Goal: Transaction & Acquisition: Purchase product/service

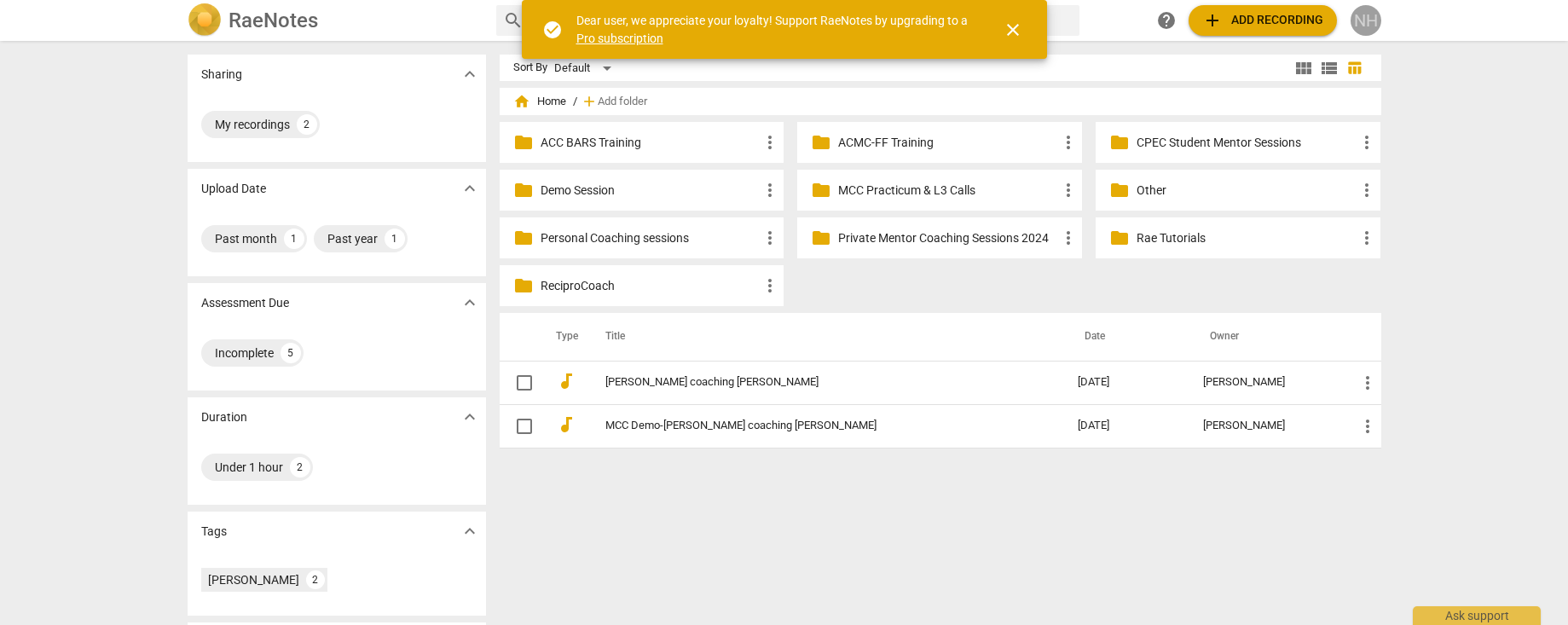
click at [1363, 21] on div "NH" at bounding box center [1366, 21] width 30 height 30
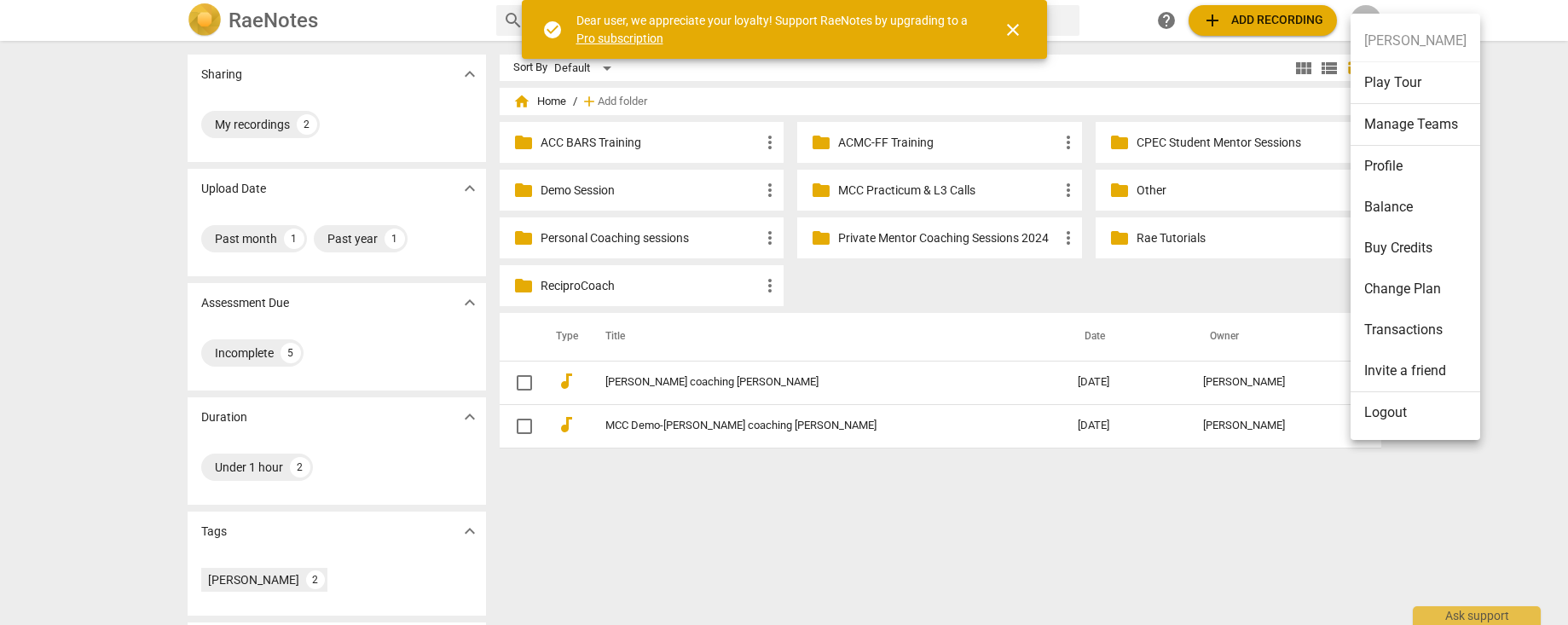
click at [1388, 161] on li "Profile" at bounding box center [1415, 167] width 130 height 41
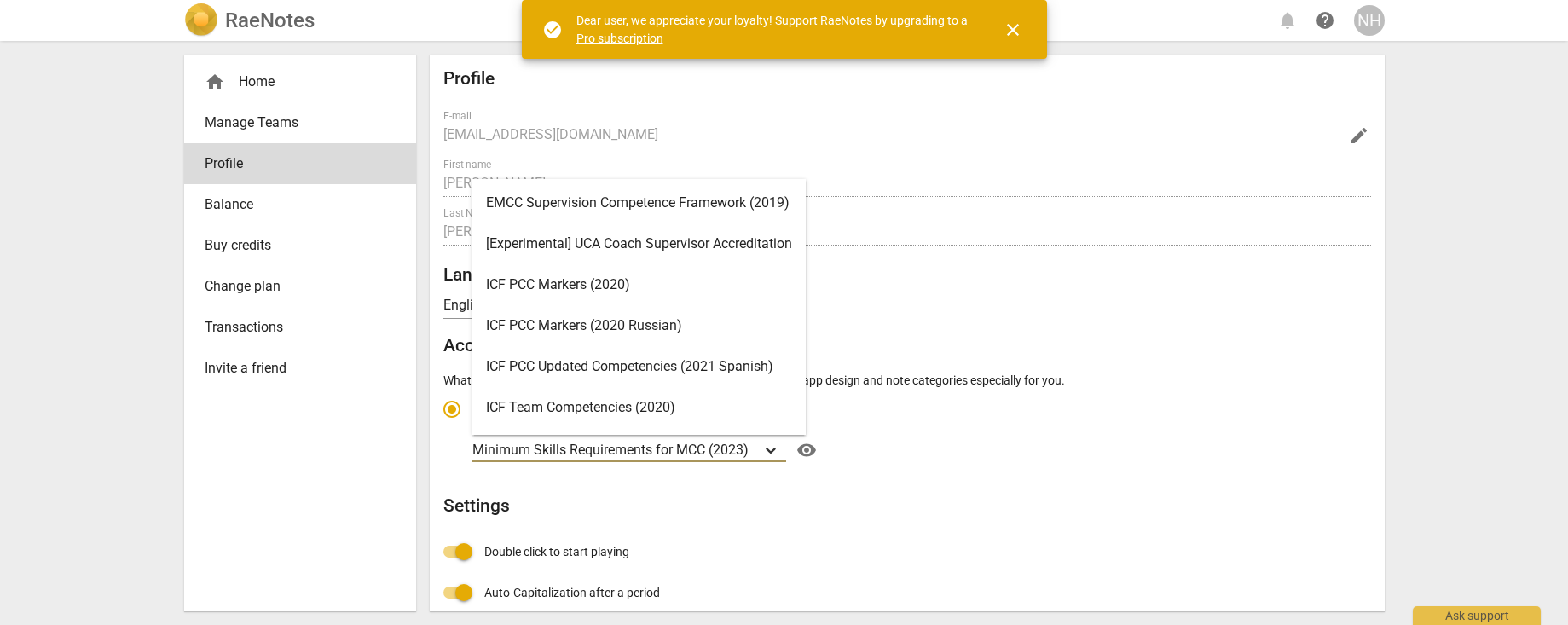
click at [775, 448] on icon "Account type" at bounding box center [770, 451] width 10 height 6
click at [0, 0] on input "Ideal for transcribing and assessing coaching sessions Minimum Skills Requireme…" at bounding box center [0, 0] width 0 height 0
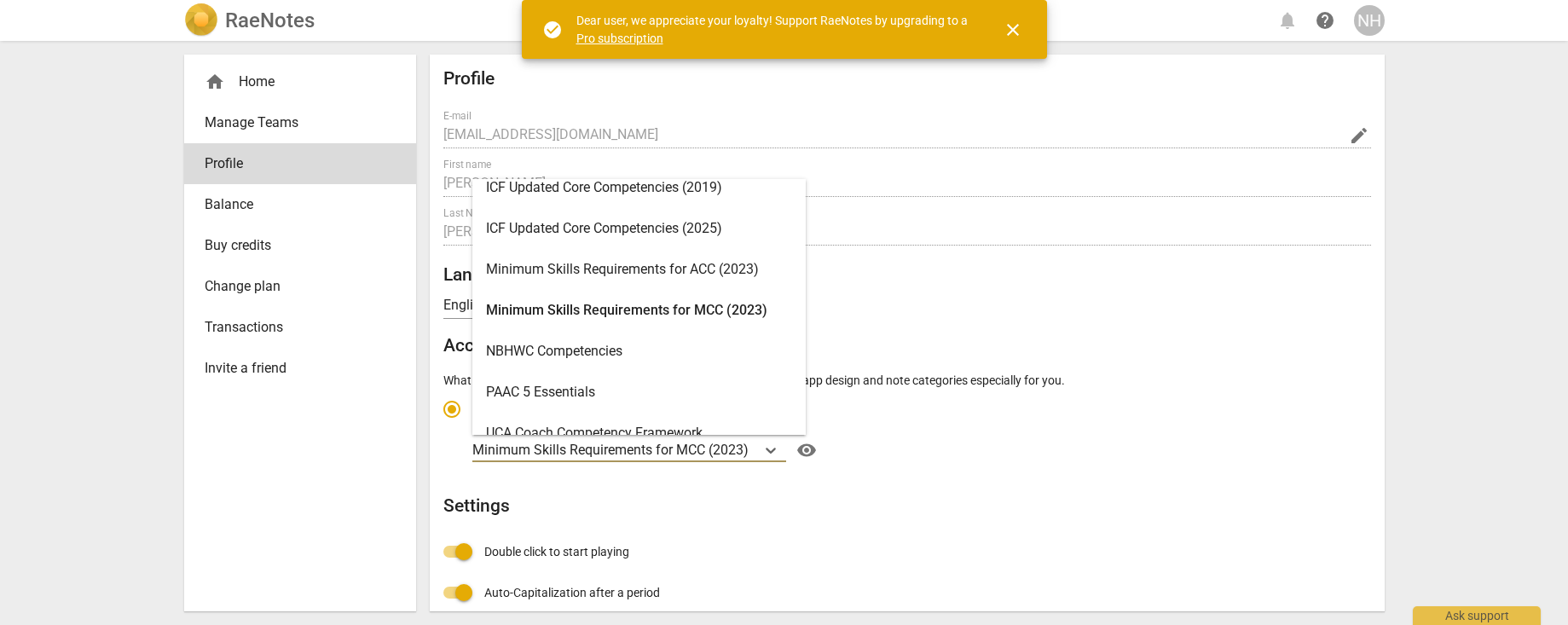
scroll to position [344, 0]
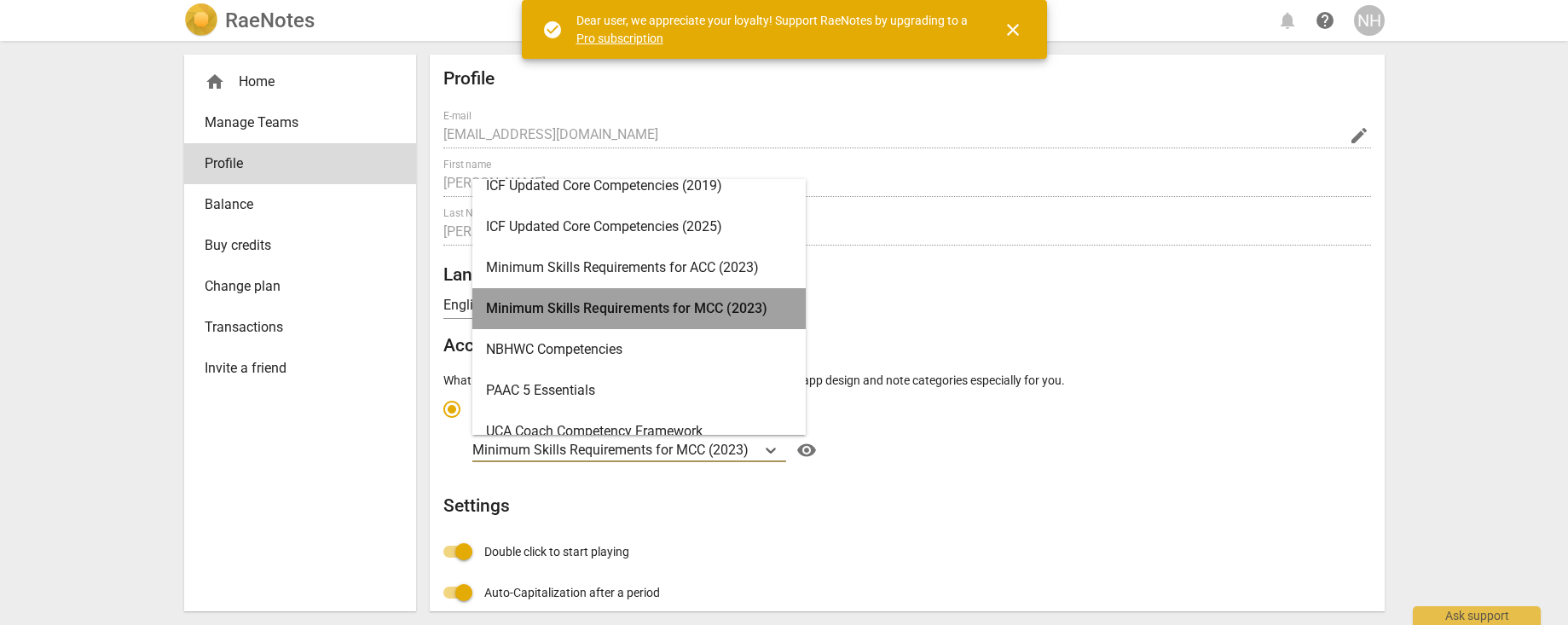
drag, startPoint x: 727, startPoint y: 308, endPoint x: 803, endPoint y: 309, distance: 76.0
click at [727, 308] on div "Minimum Skills Requirements for MCC (2023)" at bounding box center [639, 309] width 333 height 41
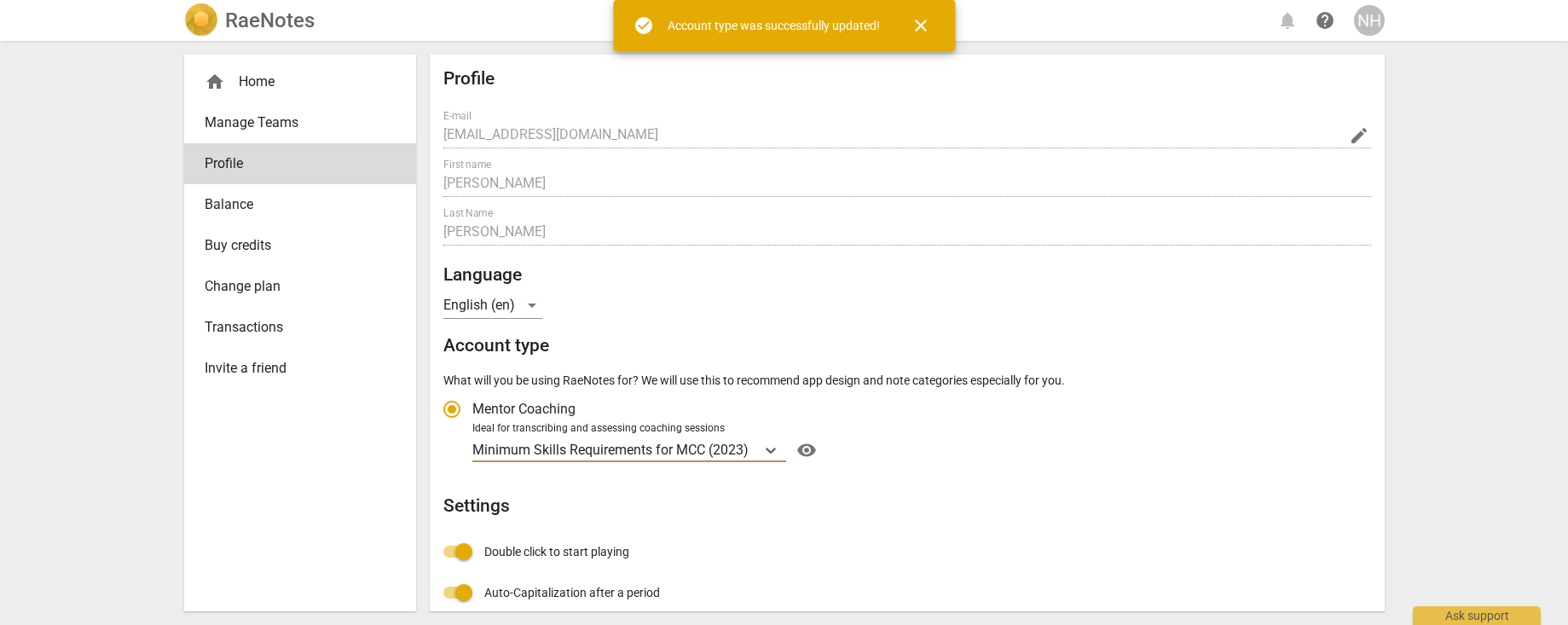
radio input "false"
click at [1260, 520] on div "Profile E-mail [EMAIL_ADDRESS][DOMAIN_NAME] edit First name [PERSON_NAME] Last …" at bounding box center [907, 509] width 927 height 882
click at [917, 23] on span "close" at bounding box center [920, 25] width 21 height 21
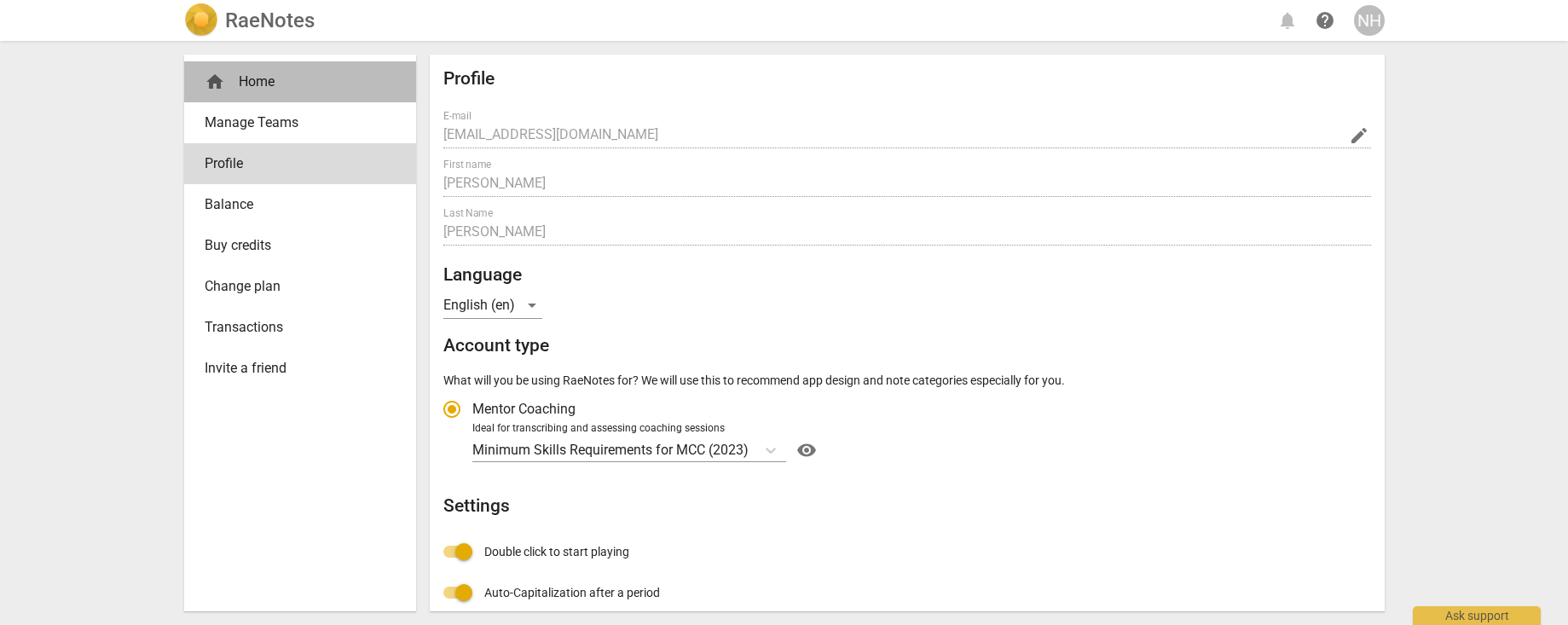
click at [220, 81] on span "home" at bounding box center [214, 82] width 21 height 21
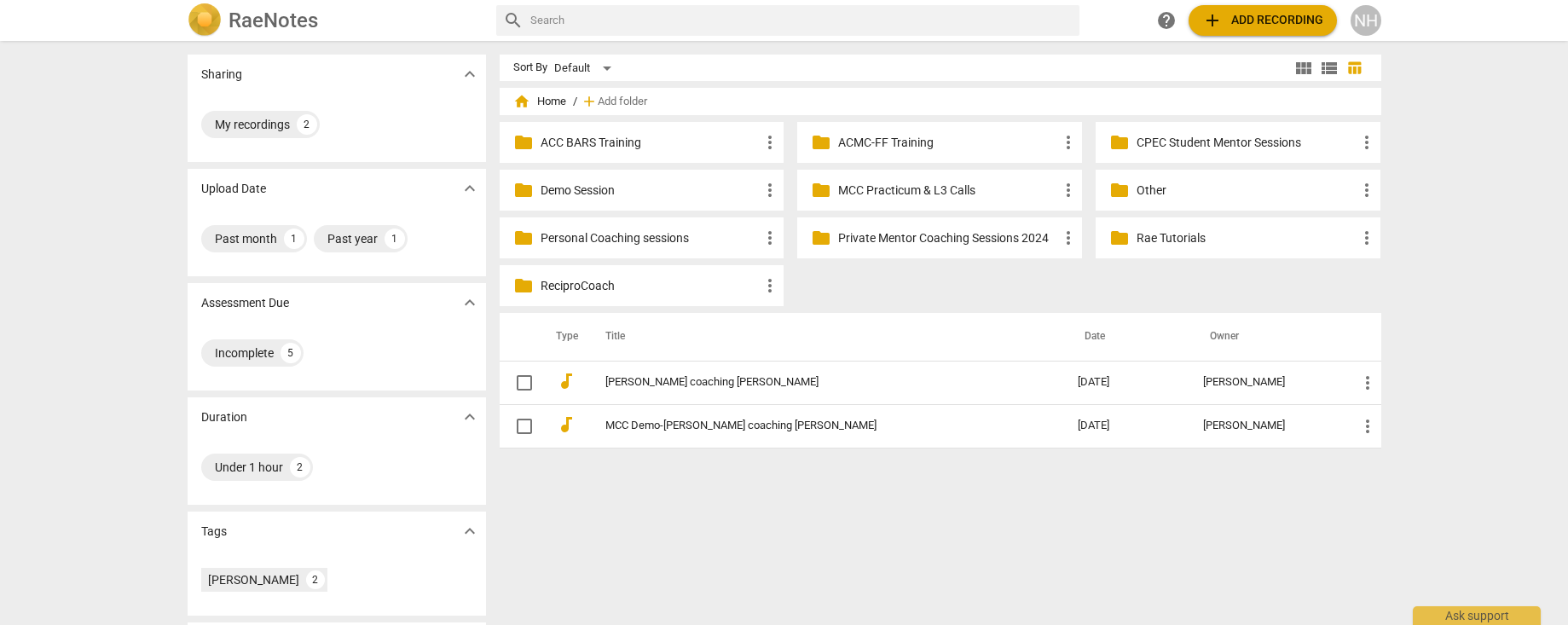
click at [1276, 22] on span "add Add recording" at bounding box center [1262, 20] width 121 height 21
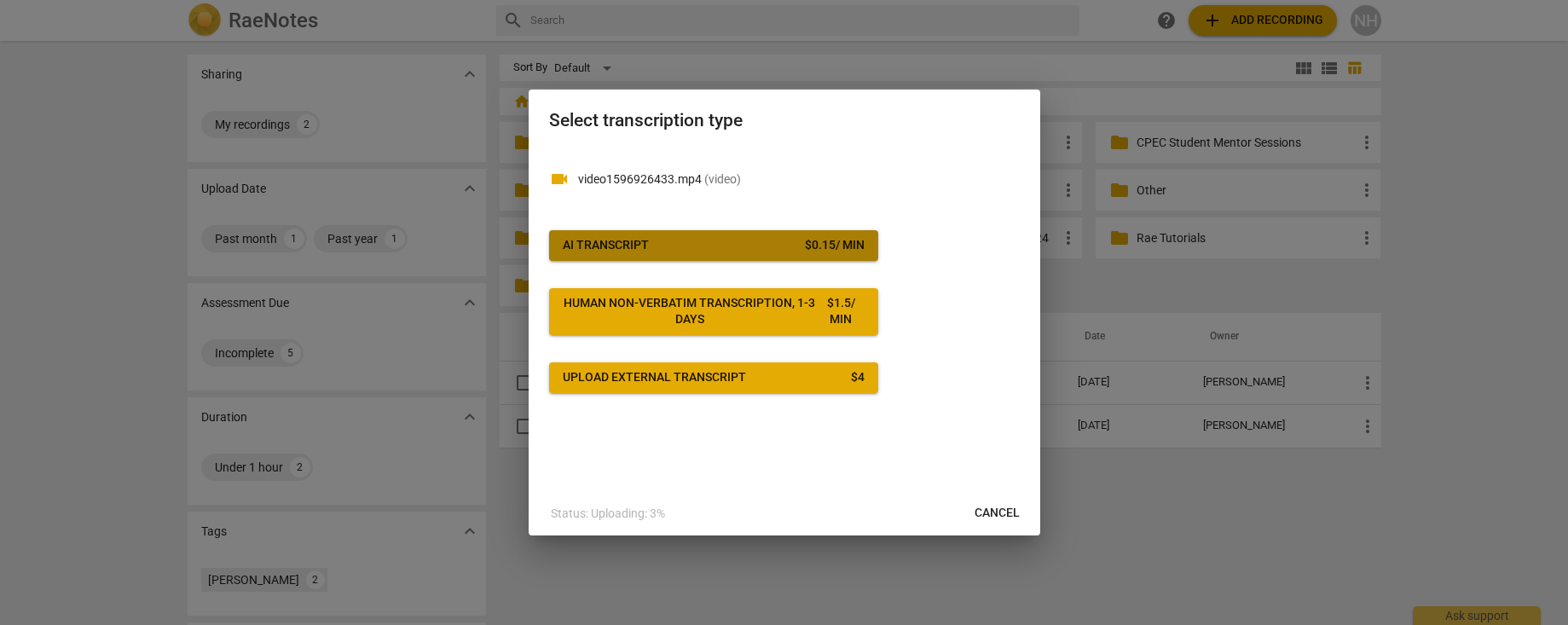
click at [741, 240] on span "AI Transcript $ 0.15 / min" at bounding box center [713, 246] width 302 height 17
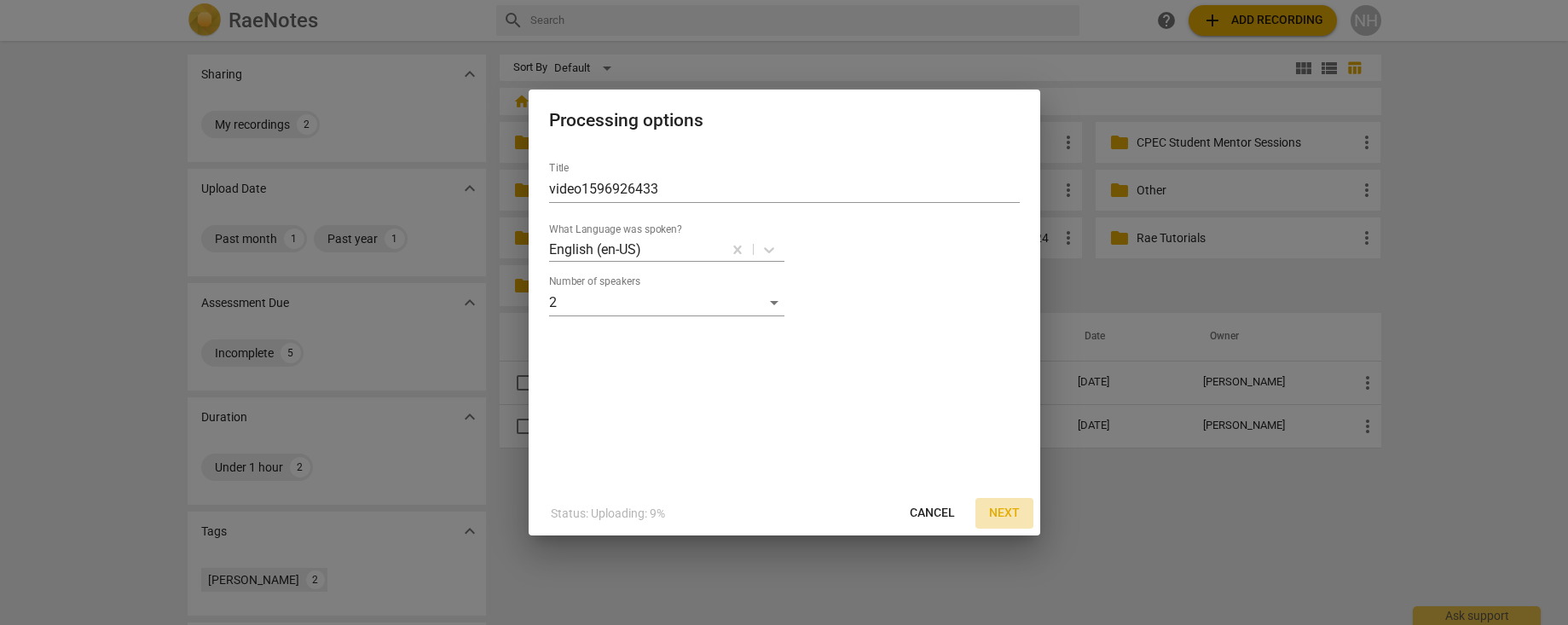
click at [1004, 512] on span "Next" at bounding box center [1004, 513] width 30 height 17
